Goal: Task Accomplishment & Management: Use online tool/utility

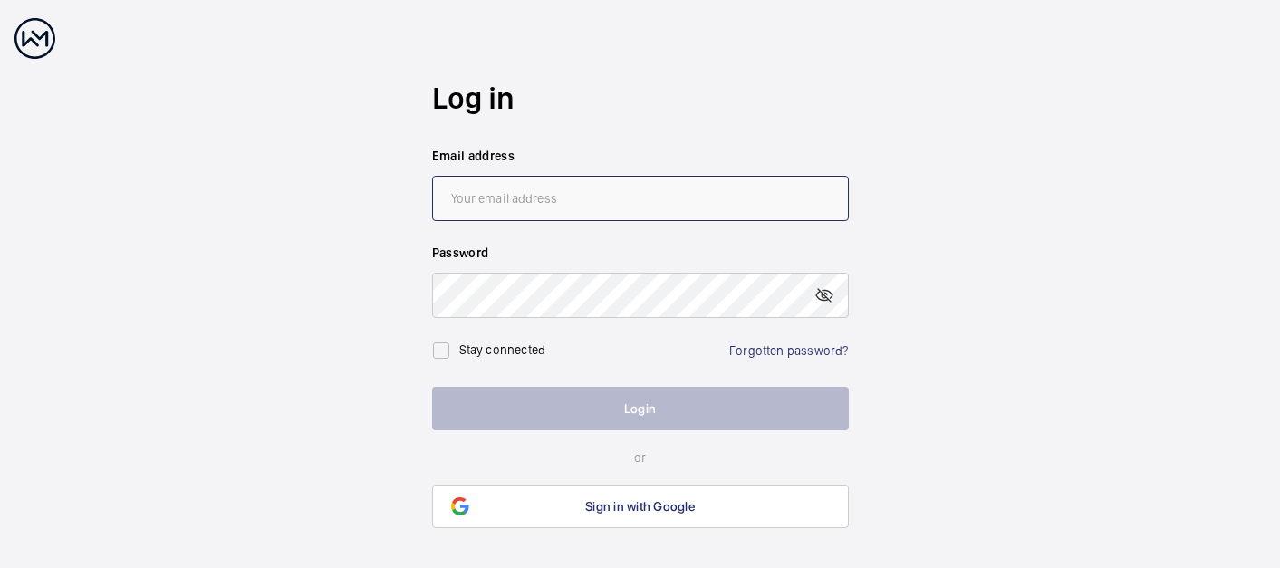
type input "[EMAIL_ADDRESS][DOMAIN_NAME]"
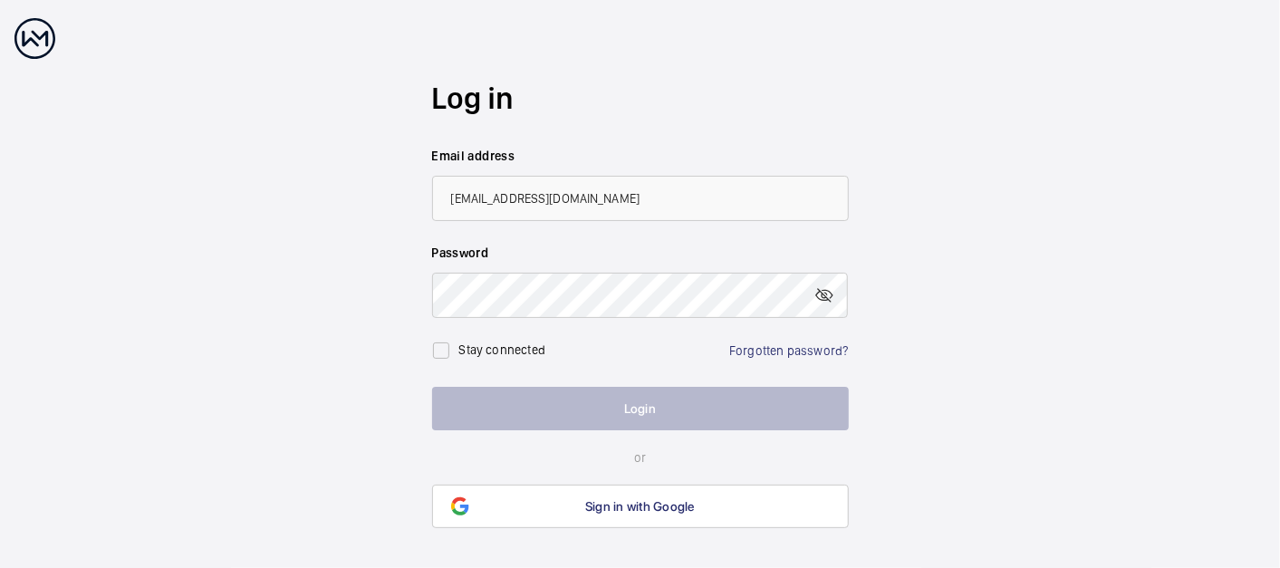
click at [680, 401] on button "Login" at bounding box center [640, 408] width 417 height 43
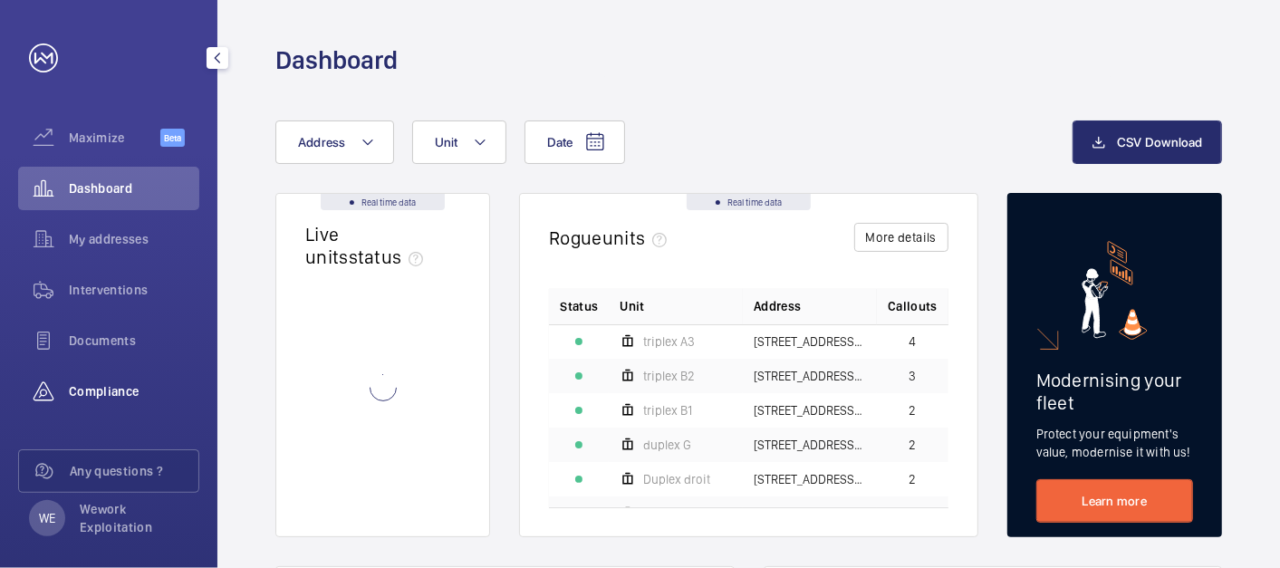
click at [121, 397] on span "Compliance" at bounding box center [134, 391] width 130 height 18
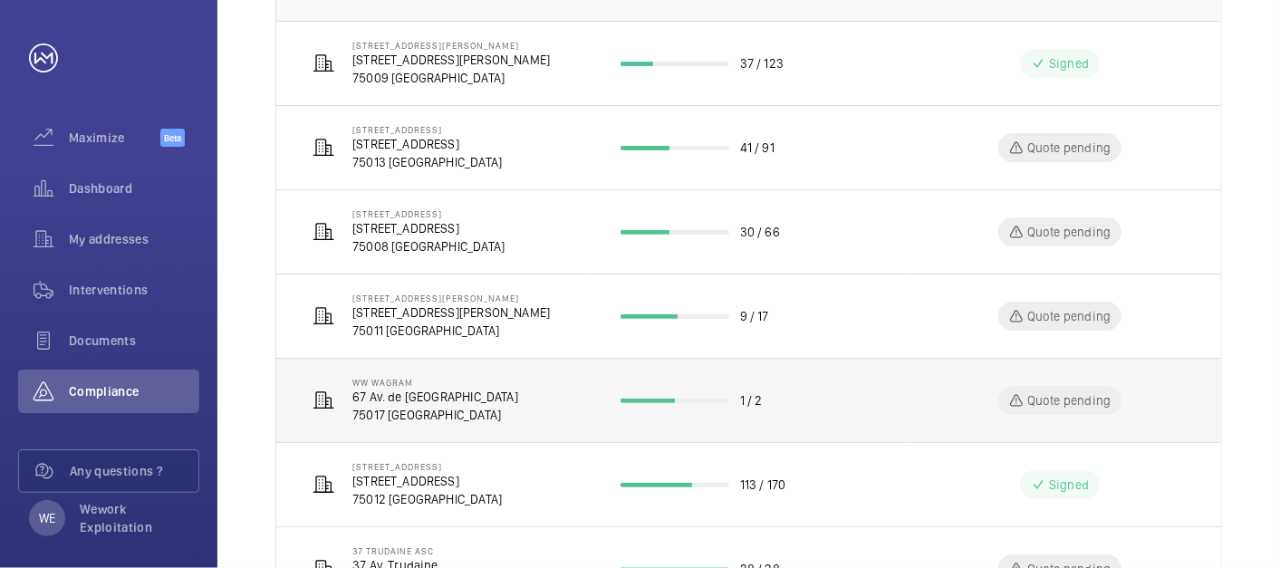
scroll to position [335, 0]
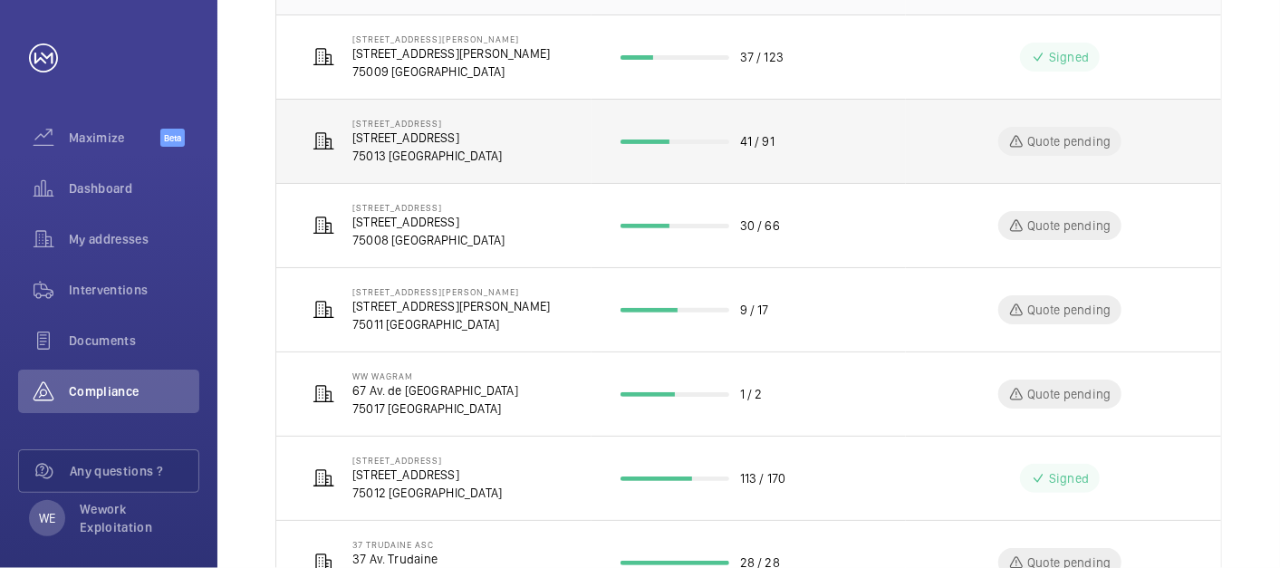
click at [429, 147] on p "75013 [GEOGRAPHIC_DATA]" at bounding box center [426, 156] width 149 height 18
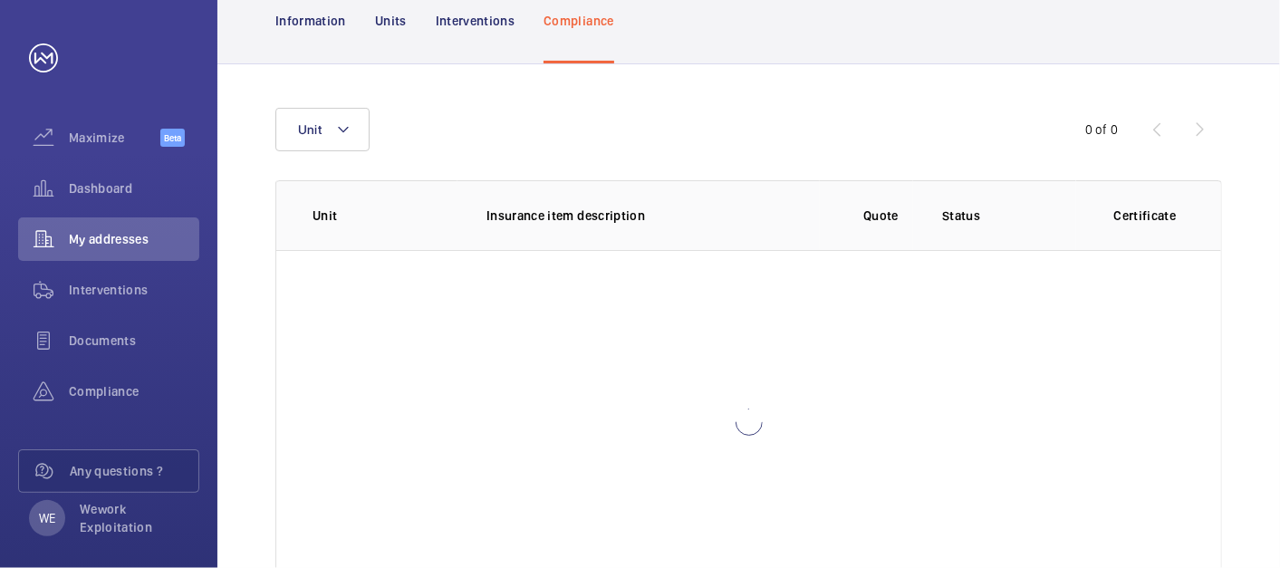
scroll to position [238, 0]
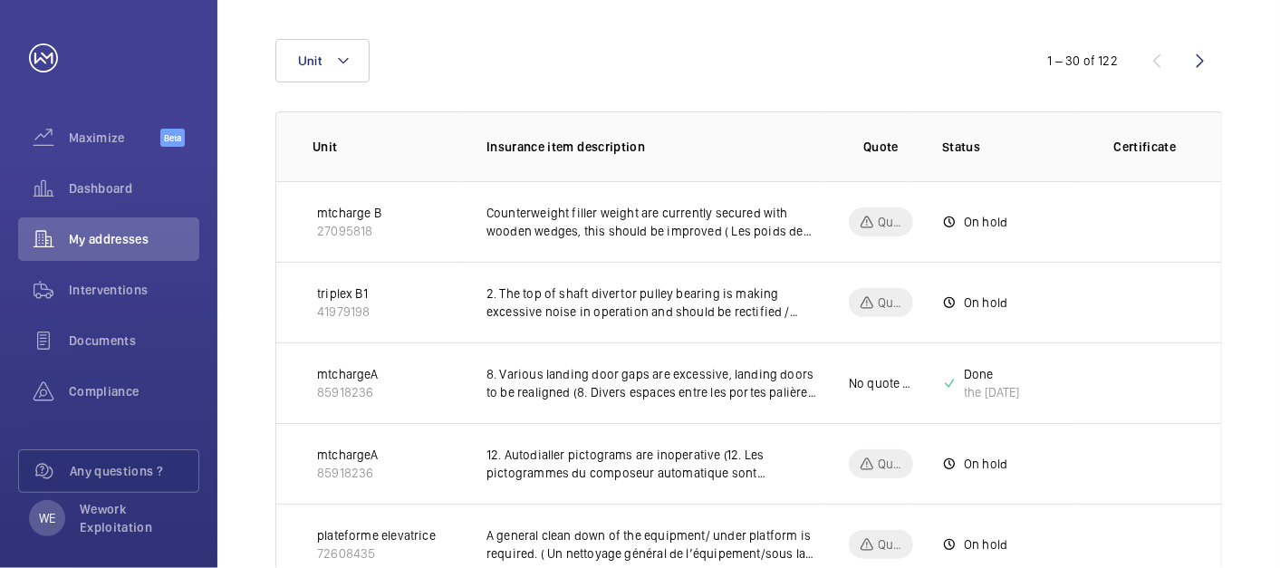
scroll to position [239, 0]
click at [335, 47] on button "Unit" at bounding box center [322, 59] width 94 height 43
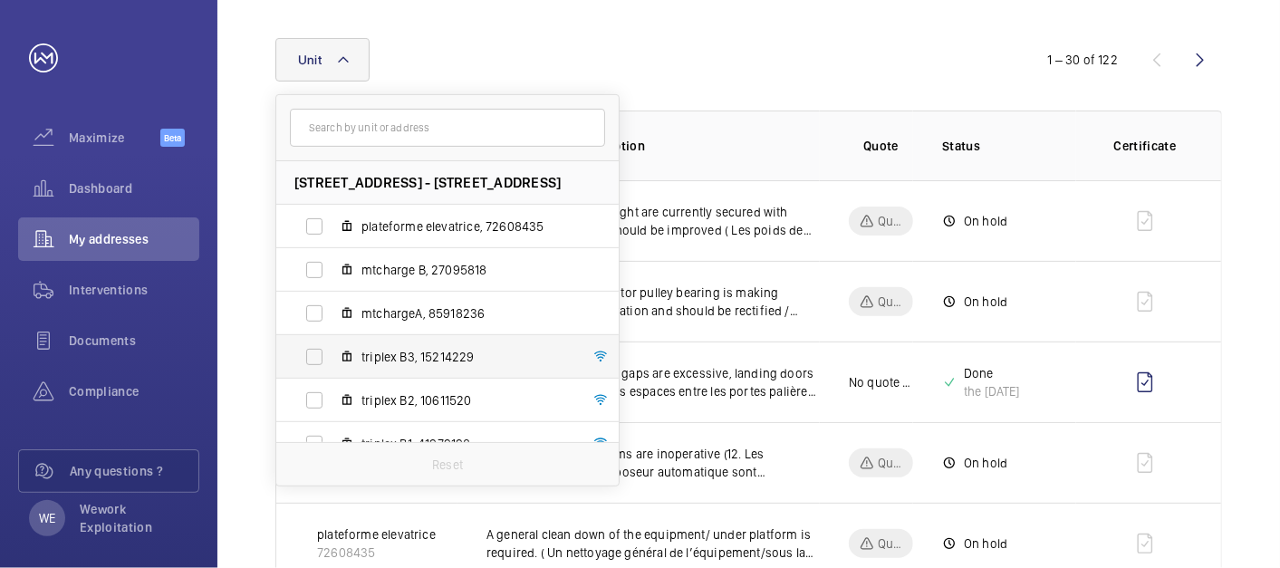
scroll to position [154, 0]
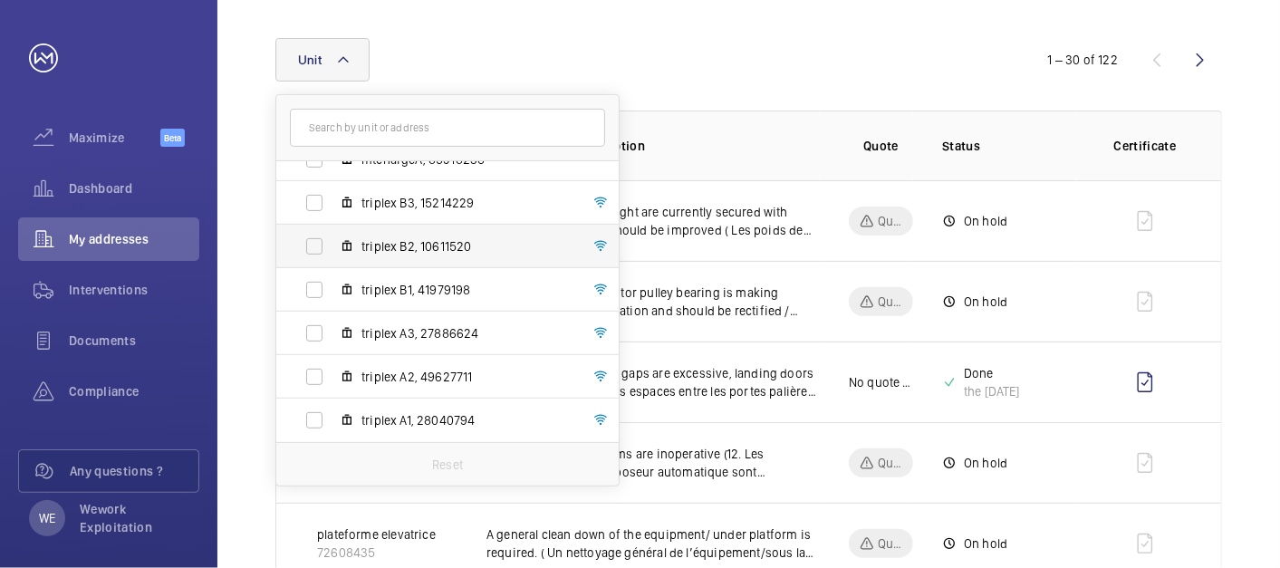
click at [427, 251] on span "triplex B2, 10611520" at bounding box center [467, 246] width 210 height 18
click at [333, 251] on input "triplex B2, 10611520" at bounding box center [314, 246] width 36 height 36
checkbox input "true"
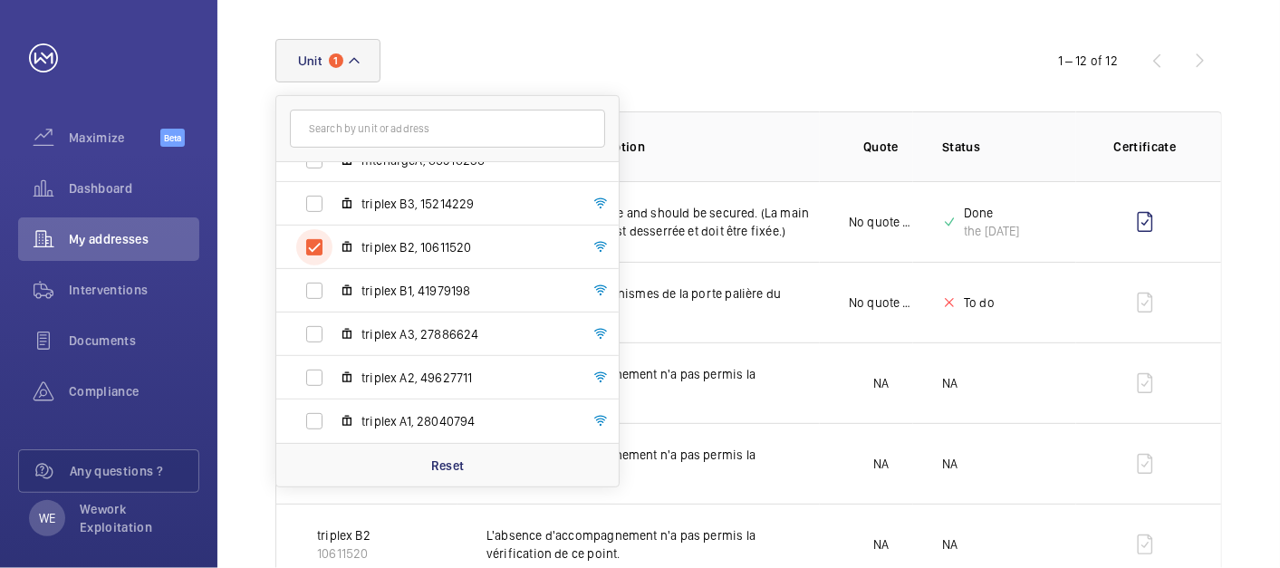
scroll to position [239, 0]
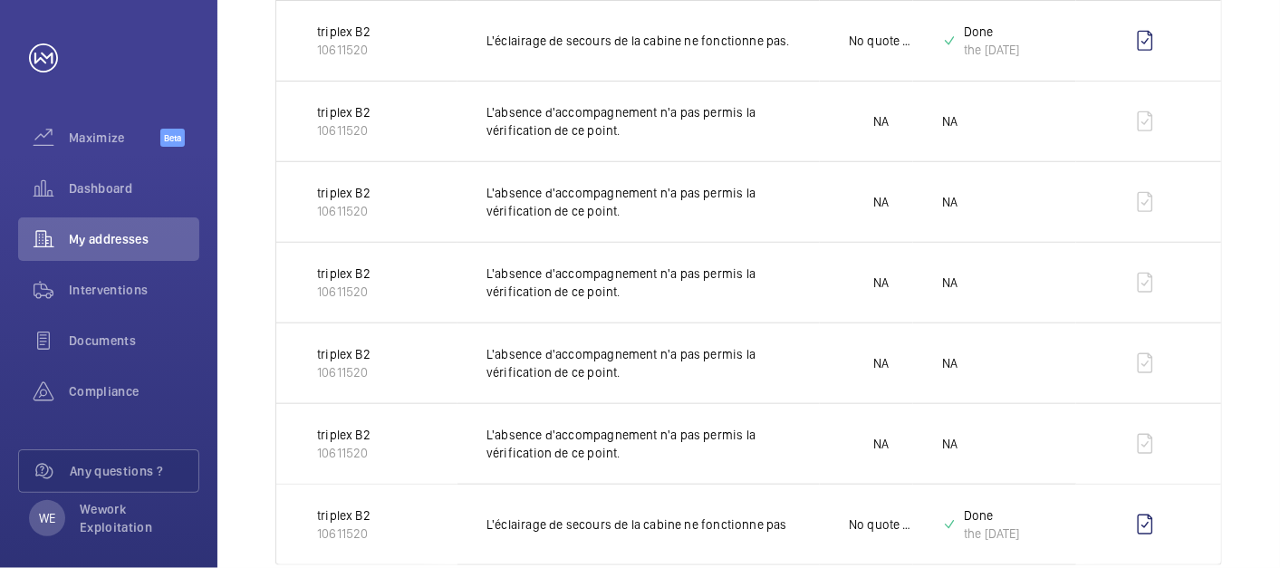
scroll to position [859, 0]
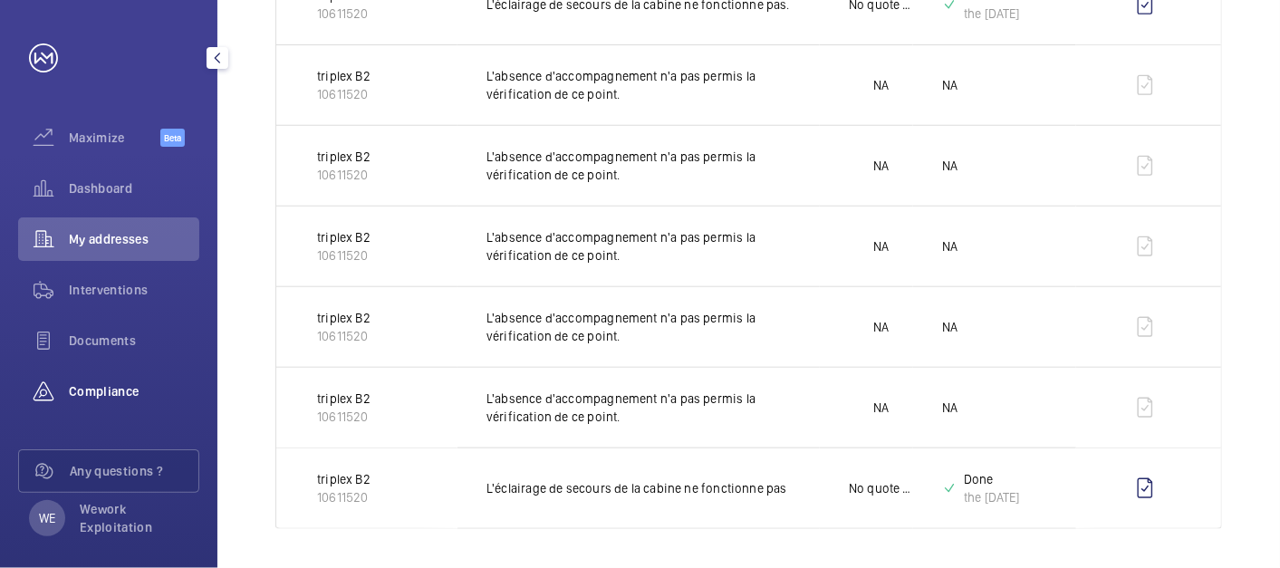
click at [130, 388] on span "Compliance" at bounding box center [134, 391] width 130 height 18
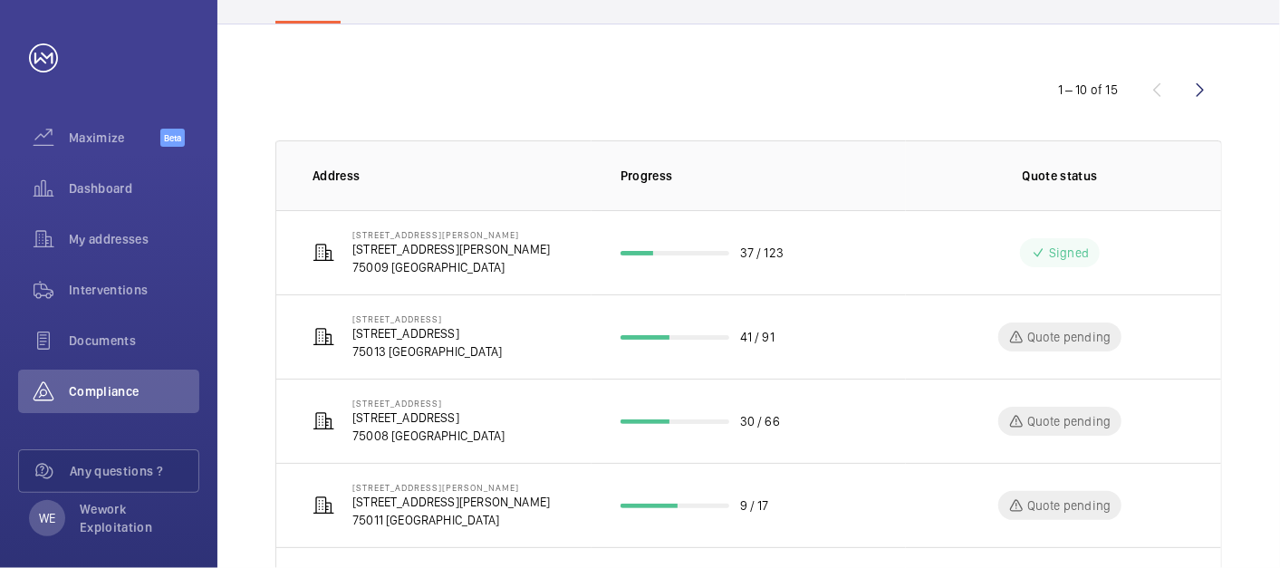
scroll to position [168, 0]
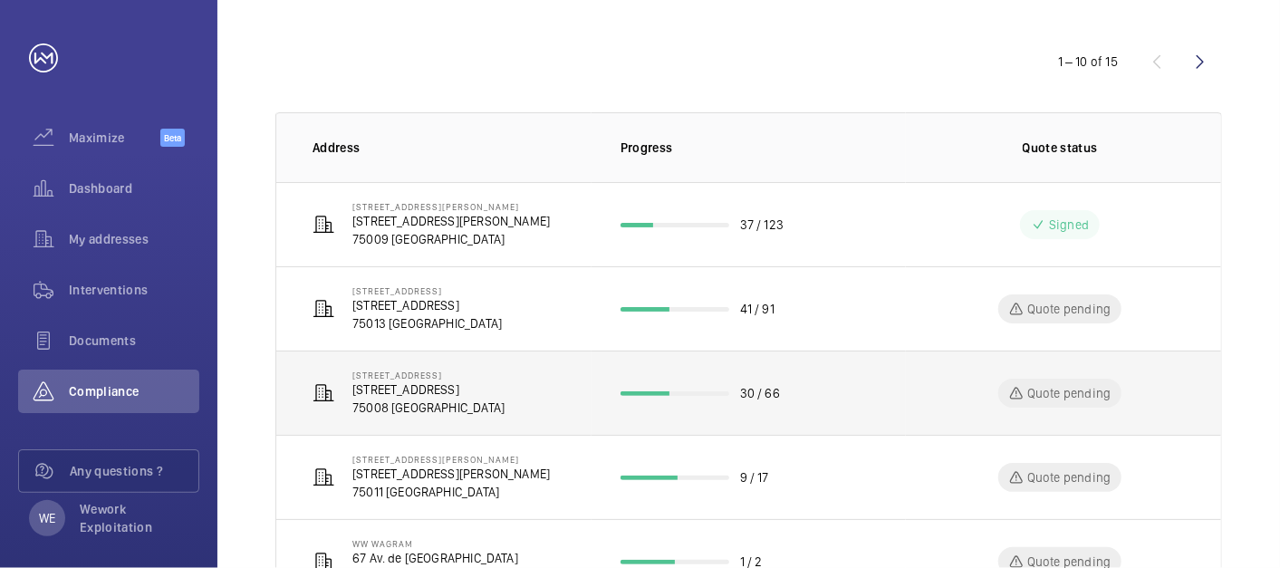
click at [504, 396] on p "[STREET_ADDRESS]" at bounding box center [428, 390] width 152 height 18
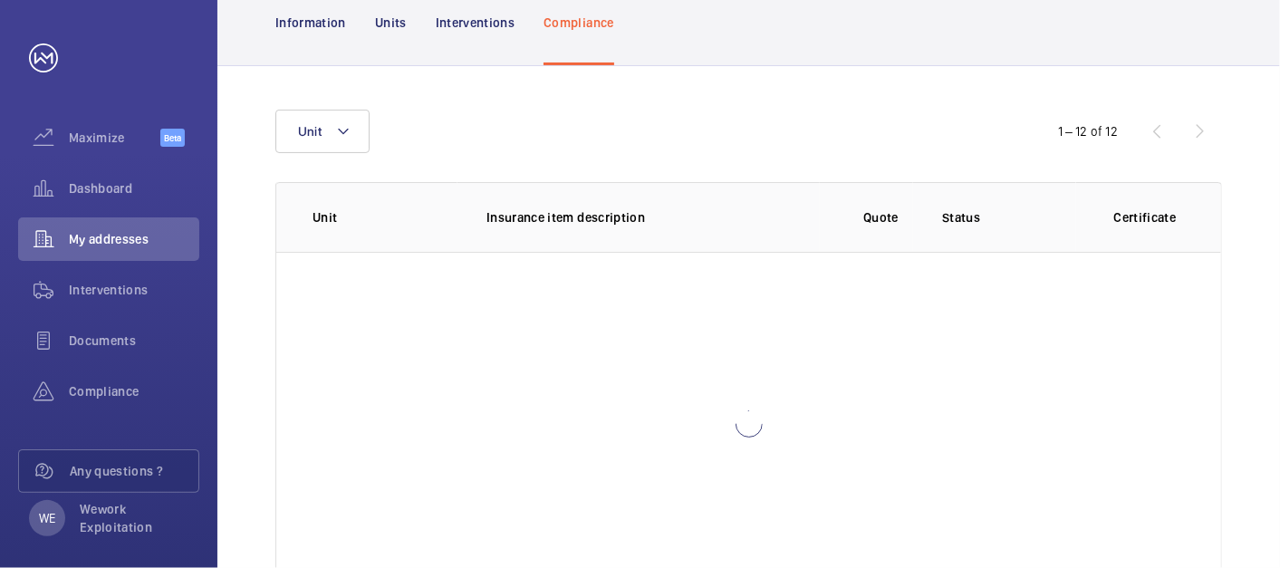
scroll to position [237, 0]
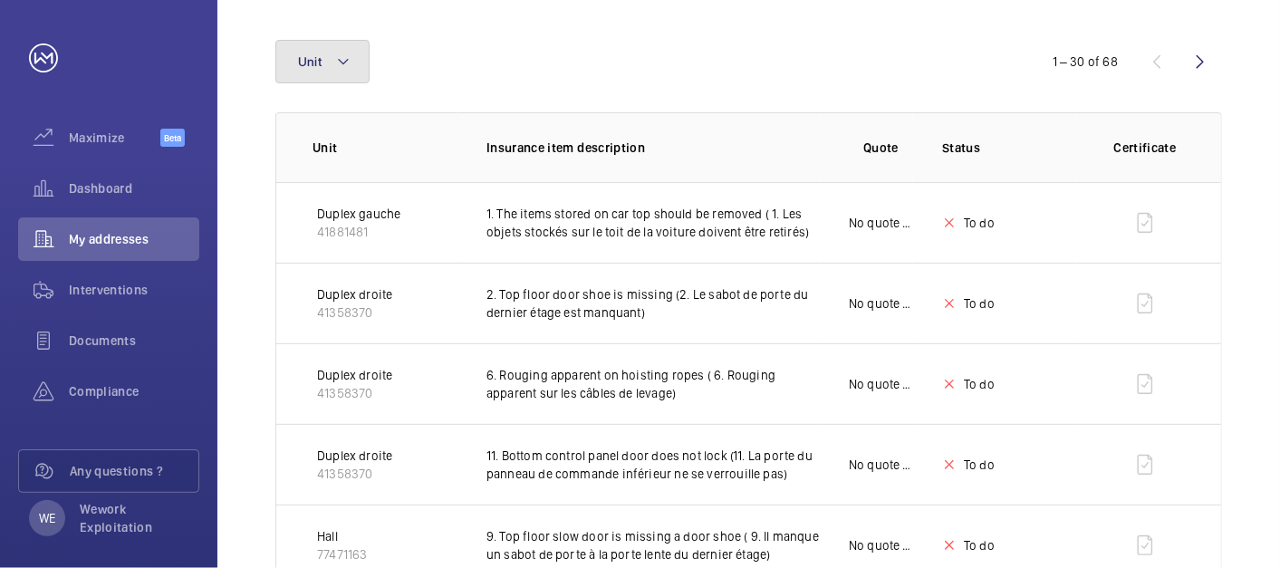
click at [353, 52] on button "Unit" at bounding box center [322, 61] width 94 height 43
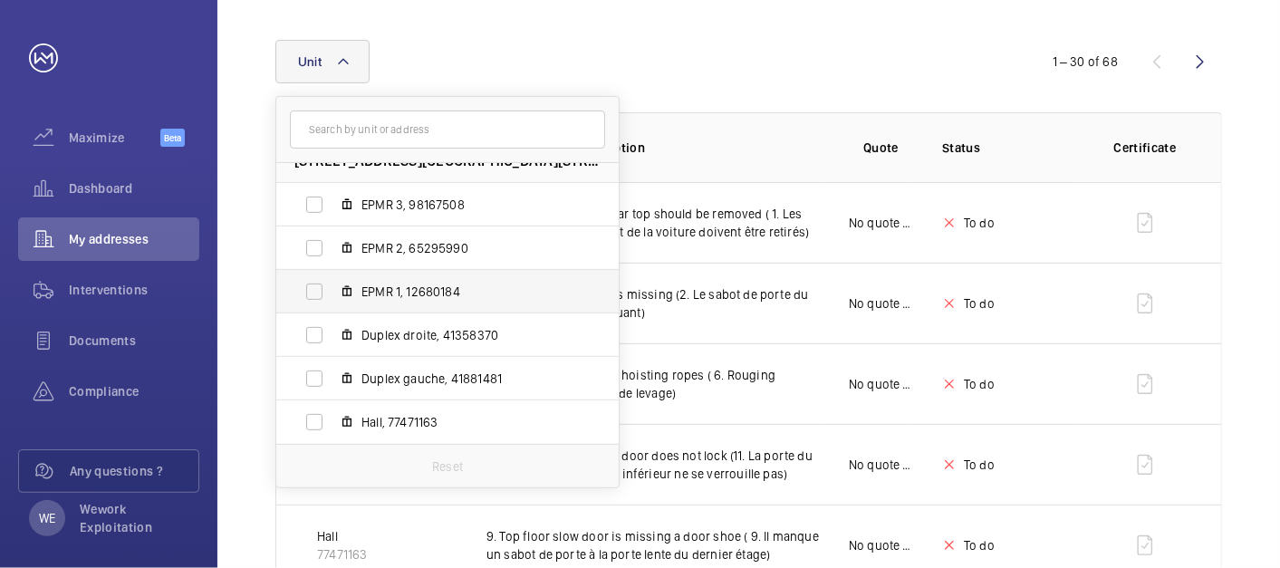
scroll to position [24, 0]
click at [429, 344] on label "Duplex droite, 41358370" at bounding box center [432, 334] width 313 height 43
click at [333, 344] on input "Duplex droite, 41358370" at bounding box center [314, 335] width 36 height 36
checkbox input "true"
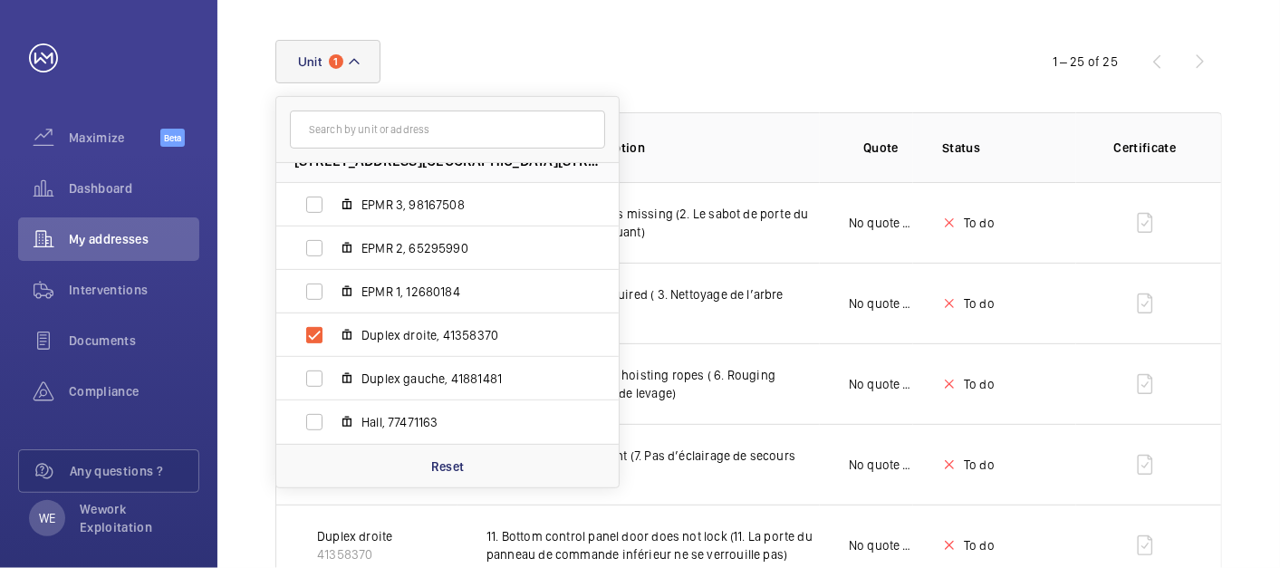
click at [862, 46] on div "[STREET_ADDRESS] EPMR 3, 98167508 EPMR 2, 65295990 EPMR 1, 12680184 Duplex droi…" at bounding box center [639, 61] width 729 height 43
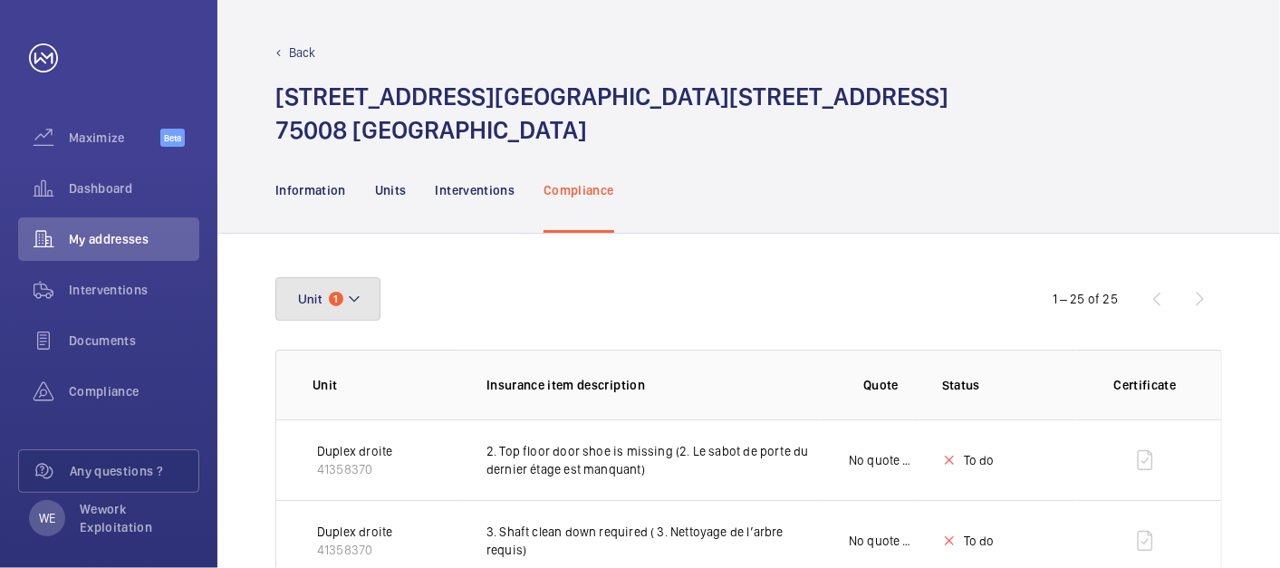
click at [356, 288] on mat-icon at bounding box center [354, 299] width 14 height 22
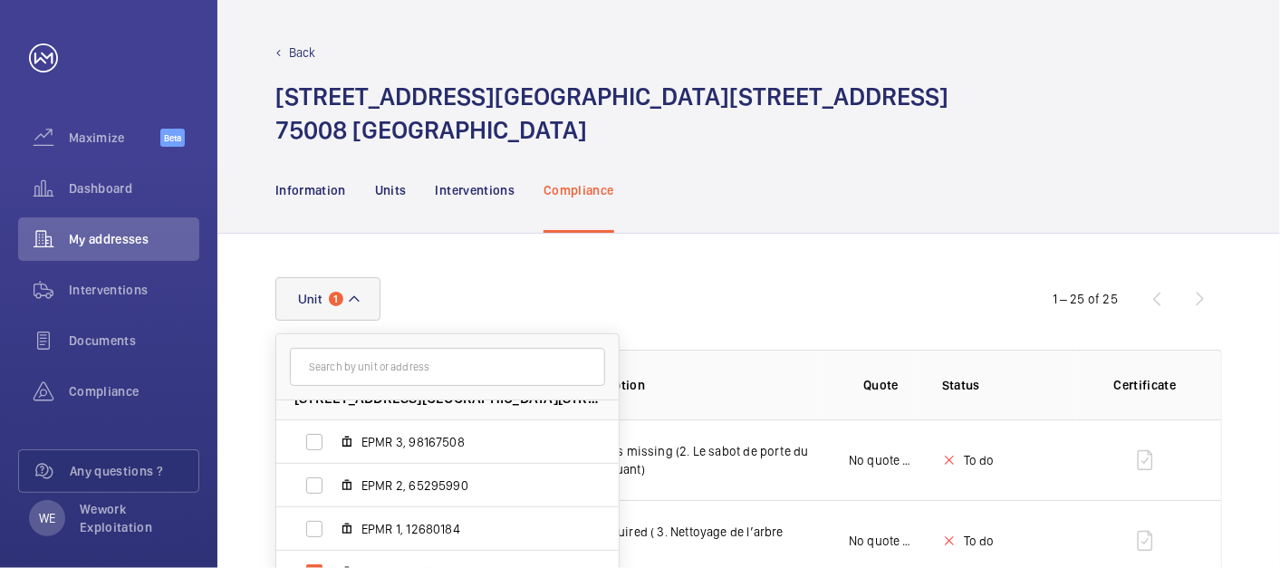
scroll to position [335, 0]
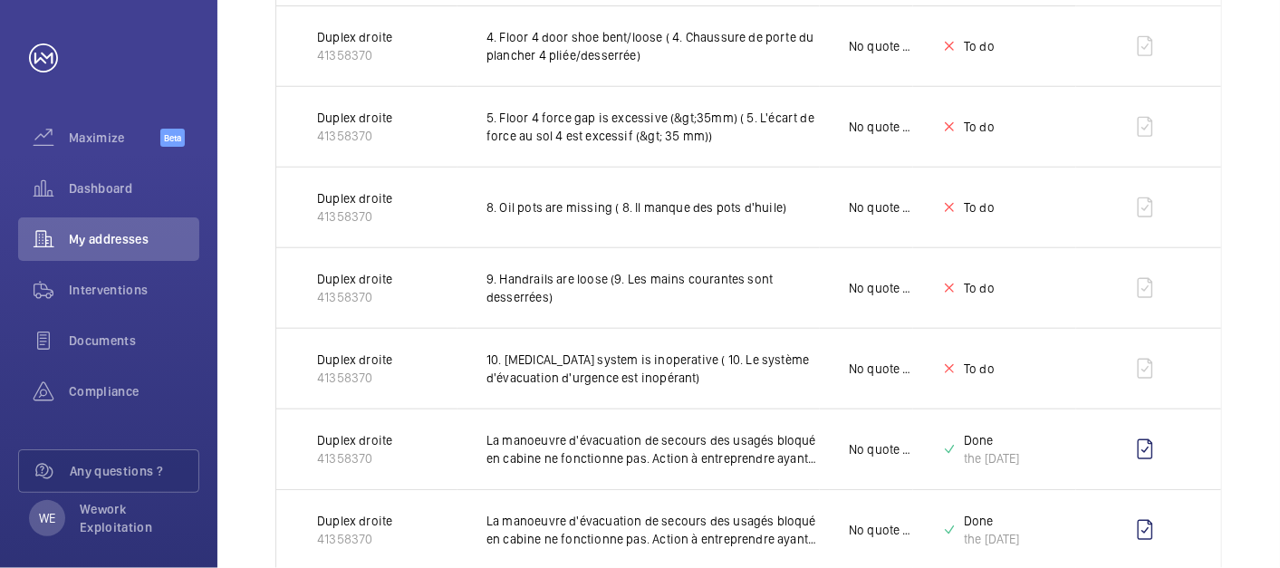
scroll to position [0, 0]
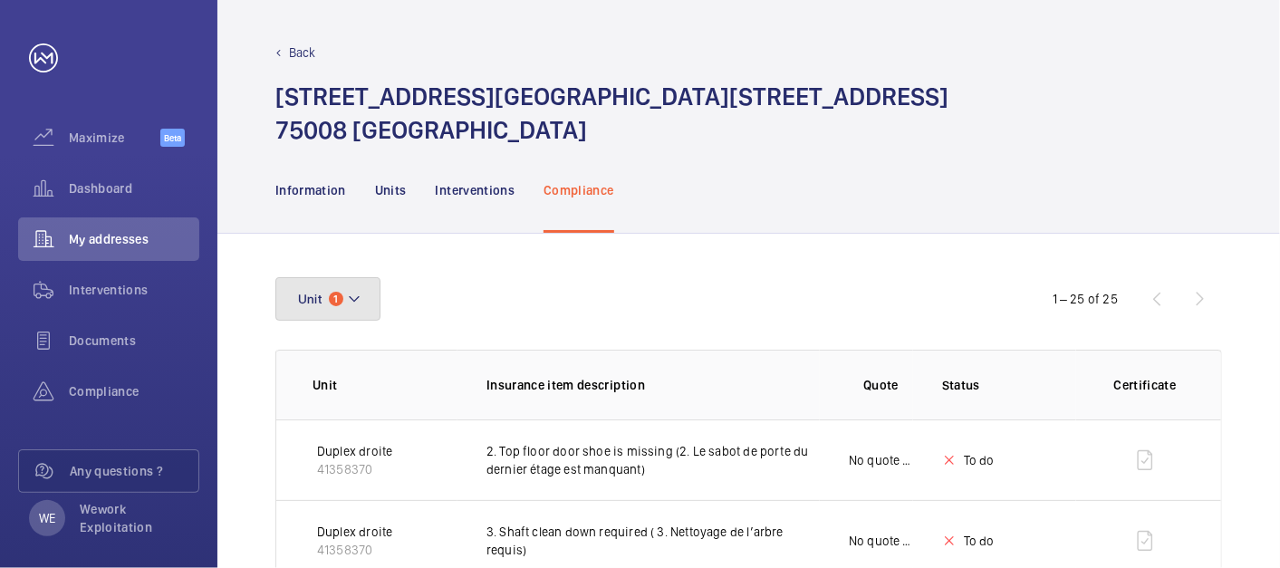
click at [360, 297] on mat-icon at bounding box center [354, 299] width 14 height 22
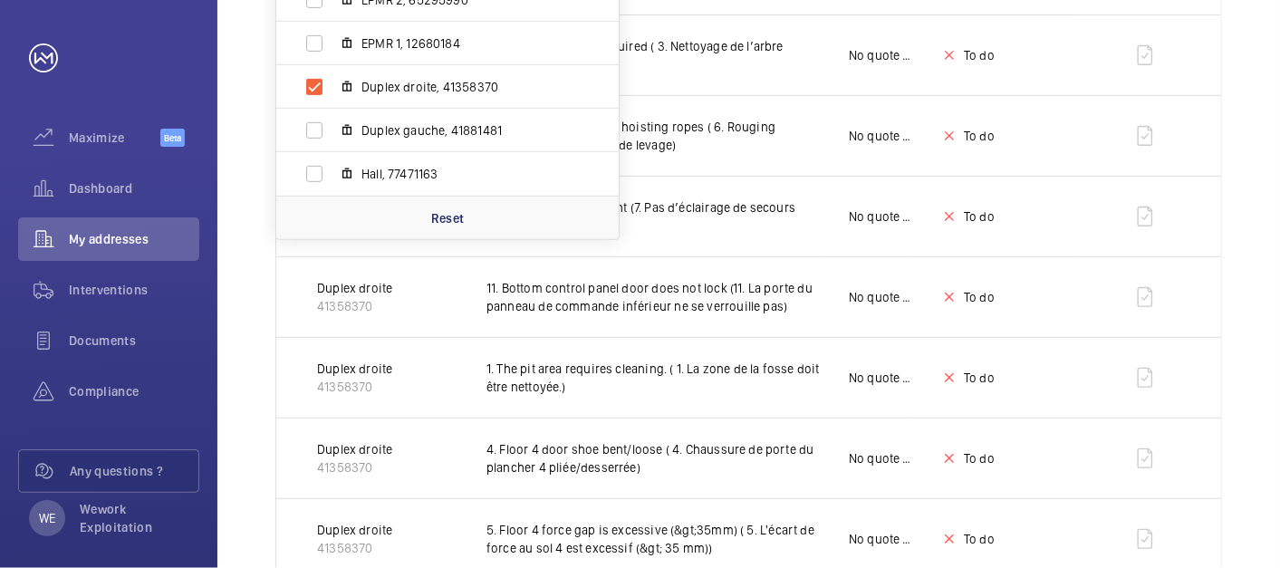
scroll to position [503, 0]
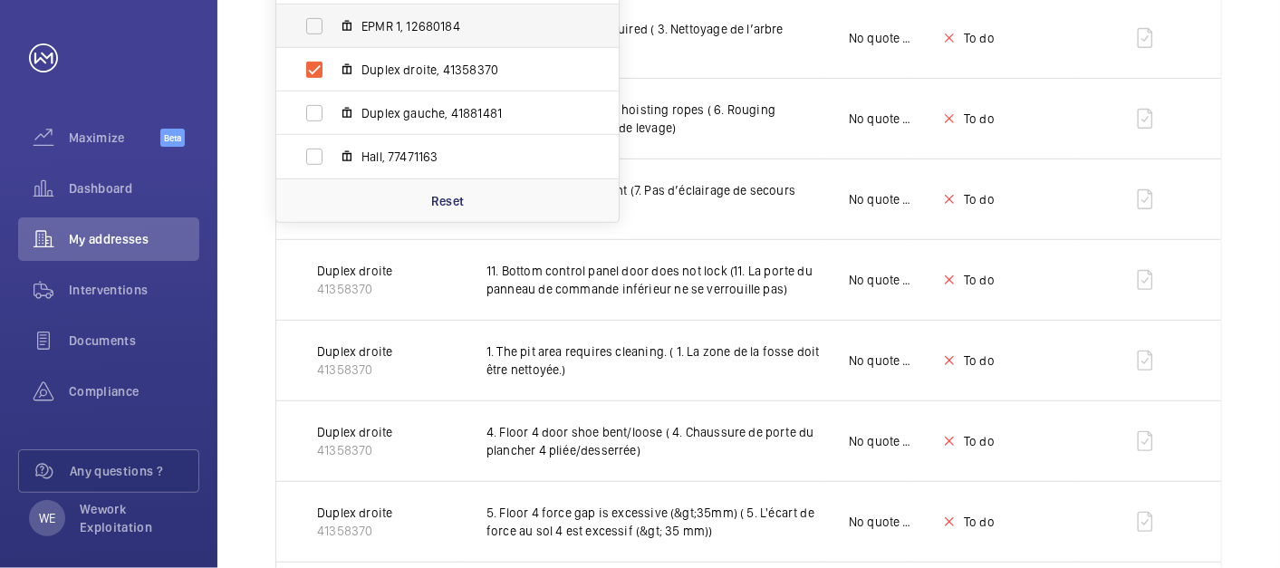
click at [399, 28] on span "EPMR 1, 12680184" at bounding box center [467, 26] width 210 height 18
click at [333, 28] on input "EPMR 1, 12680184" at bounding box center [314, 26] width 36 height 36
checkbox input "true"
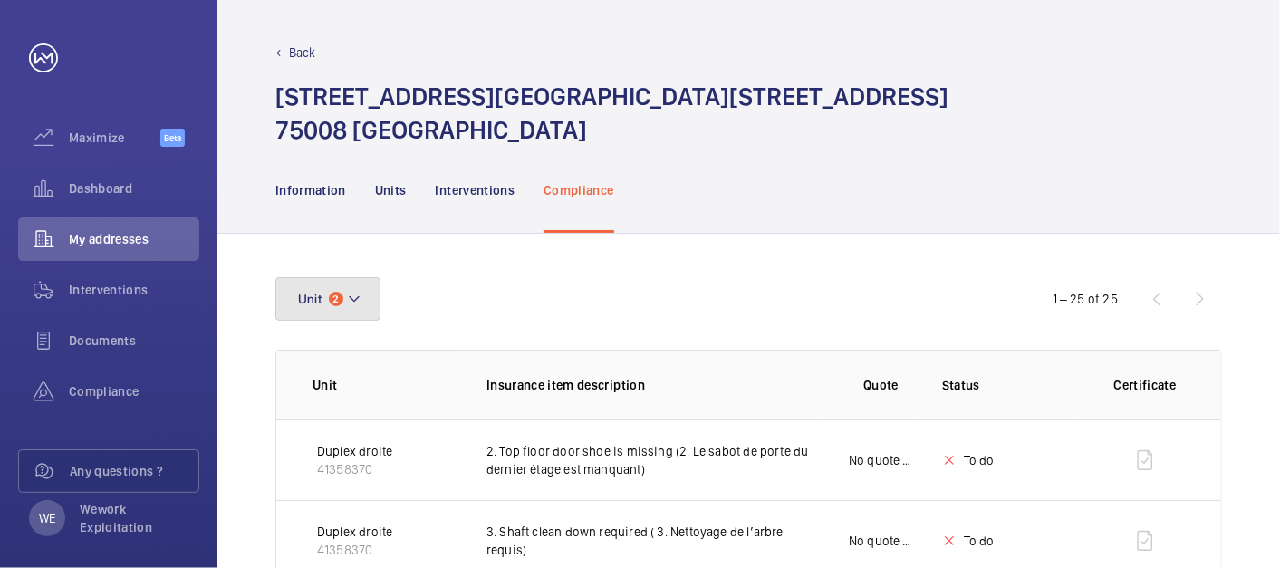
click at [352, 301] on mat-icon at bounding box center [354, 299] width 14 height 22
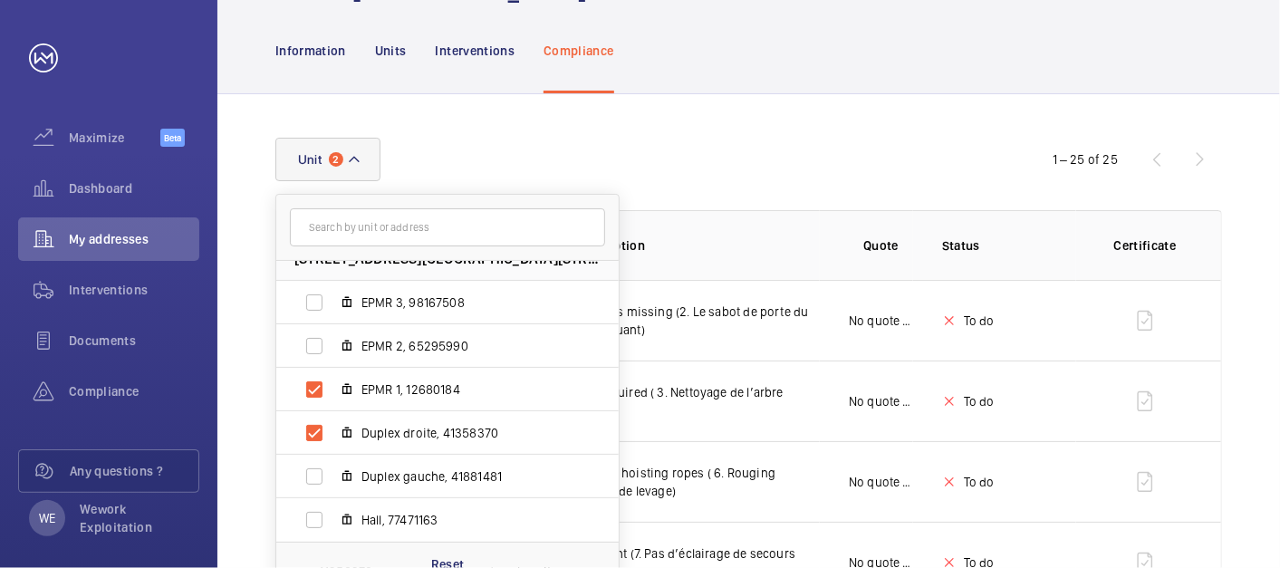
scroll to position [168, 0]
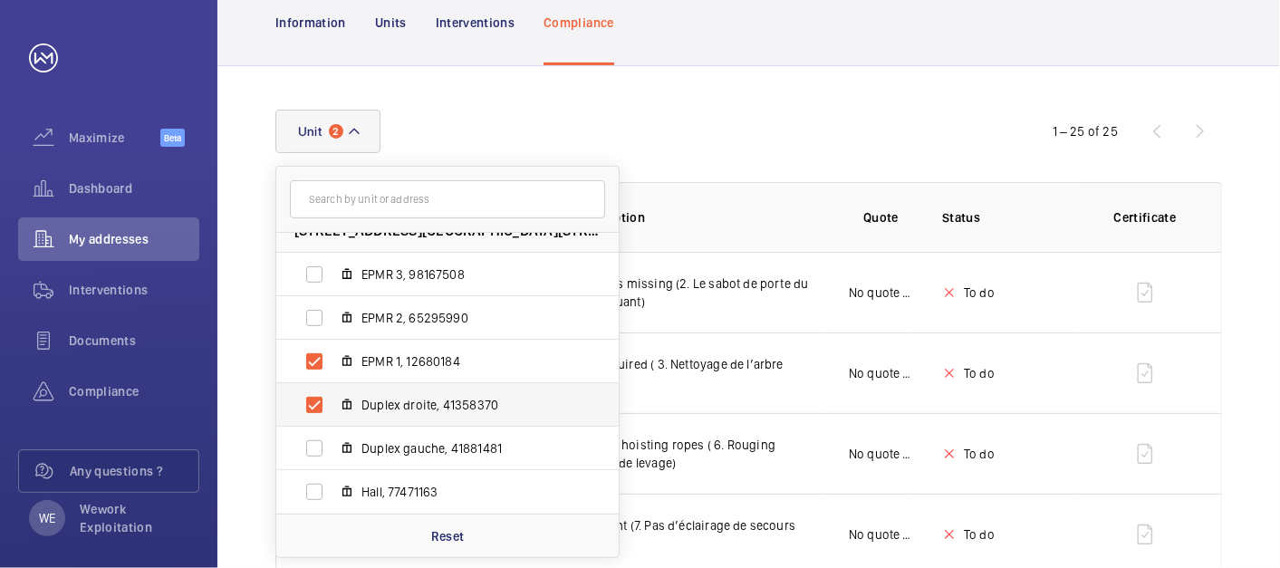
click at [414, 388] on label "Duplex droite, 41358370" at bounding box center [432, 404] width 313 height 43
click at [333, 388] on input "Duplex droite, 41358370" at bounding box center [314, 405] width 36 height 36
checkbox input "false"
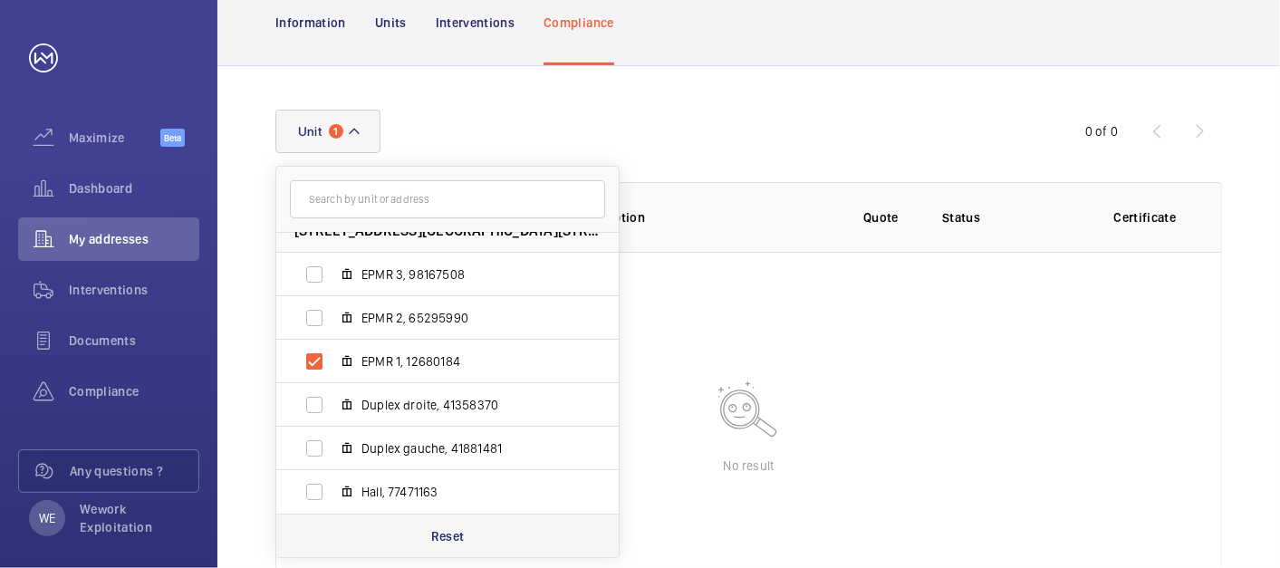
click at [452, 540] on p "Reset" at bounding box center [448, 536] width 34 height 18
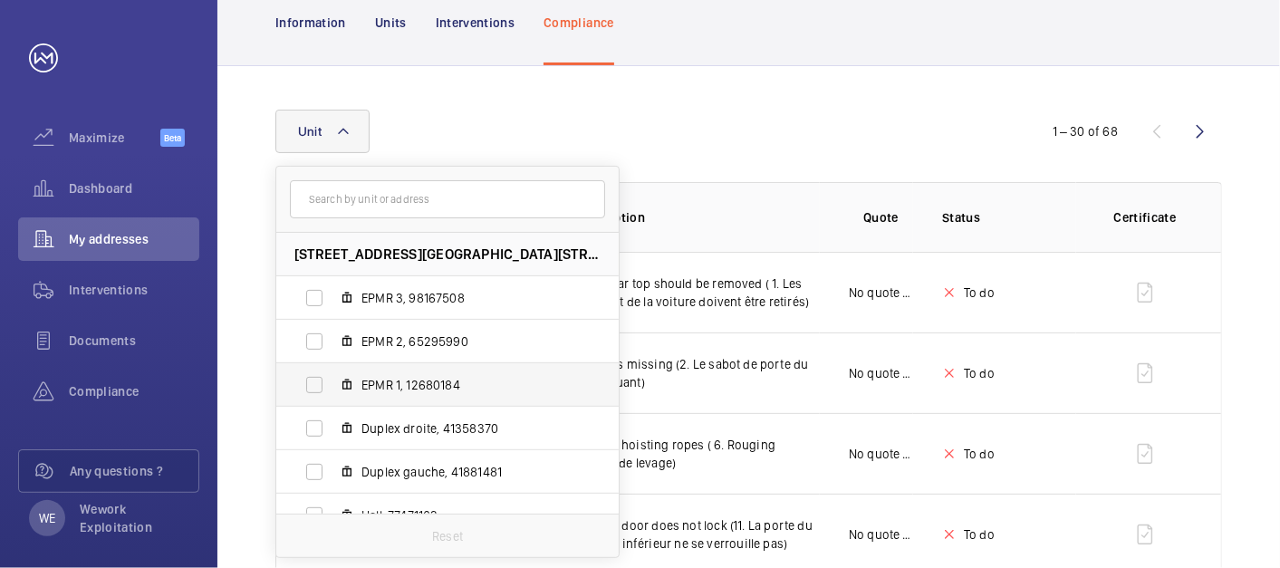
click at [416, 389] on span "EPMR 1, 12680184" at bounding box center [467, 385] width 210 height 18
click at [333, 389] on input "EPMR 1, 12680184" at bounding box center [314, 385] width 36 height 36
checkbox input "true"
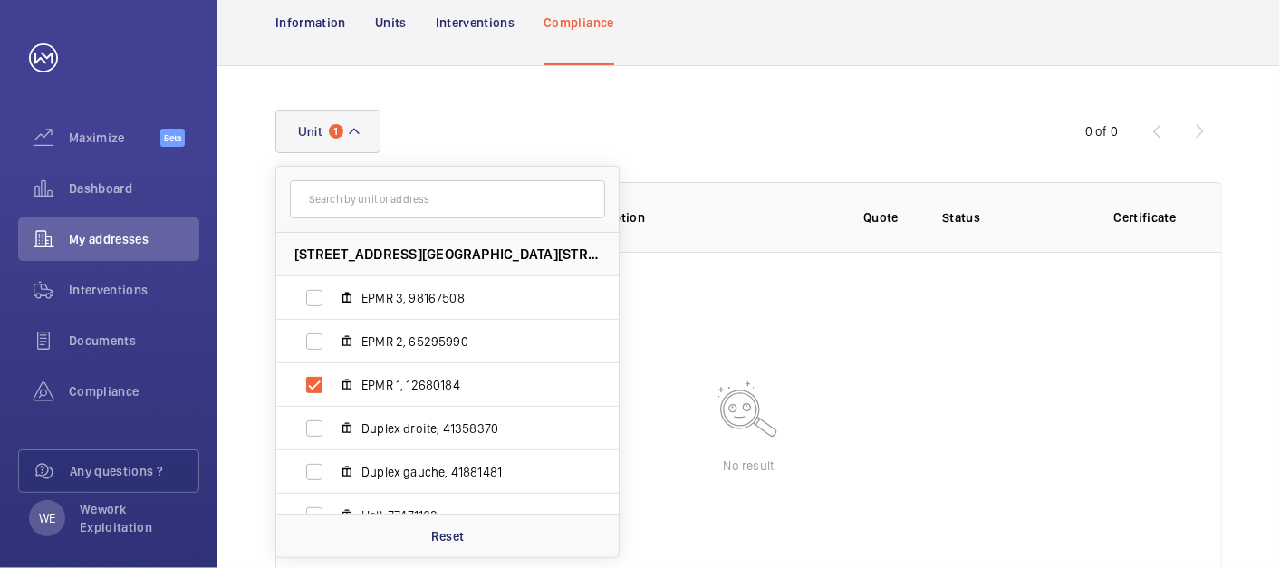
click at [825, 133] on div "[STREET_ADDRESS] EPMR 3, 98167508 EPMR 2, 65295990 EPMR 1, 12680184 Duplex droi…" at bounding box center [639, 131] width 729 height 43
